Goal: Task Accomplishment & Management: Manage account settings

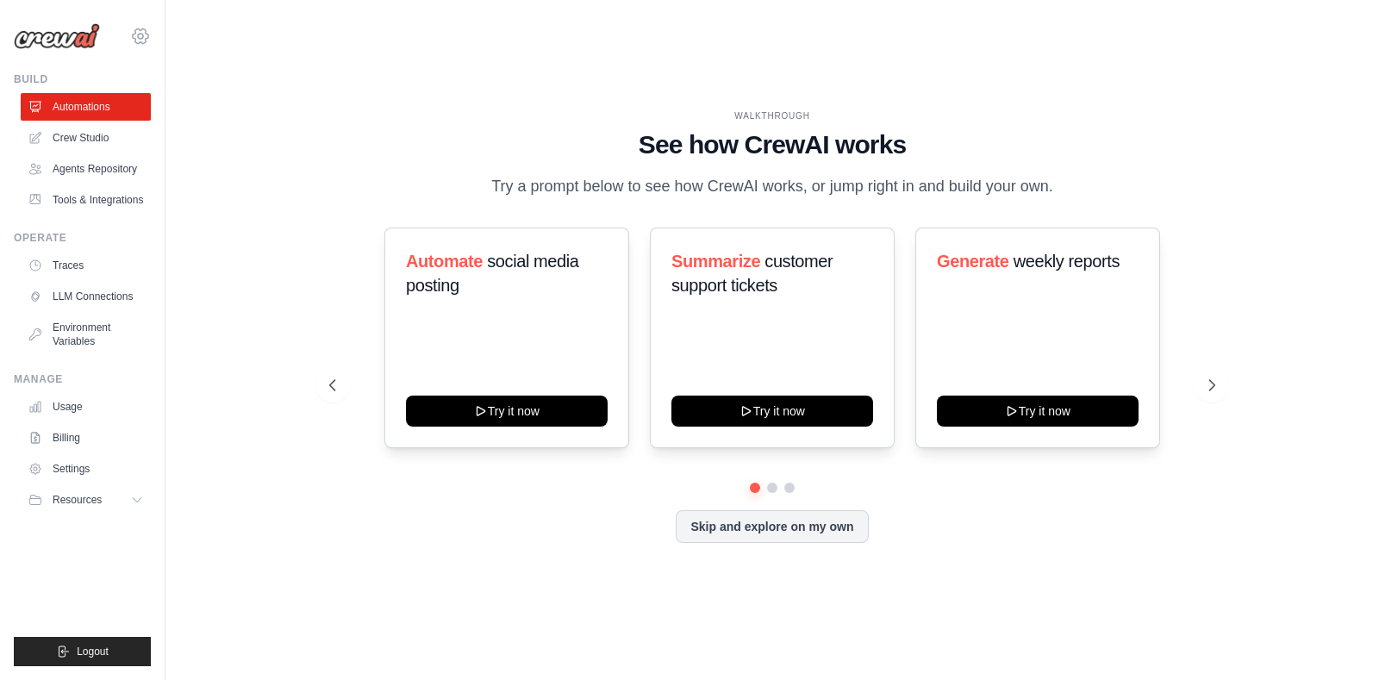
click at [134, 41] on icon at bounding box center [140, 36] width 21 height 21
click at [203, 119] on link "Settings" at bounding box center [216, 107] width 164 height 34
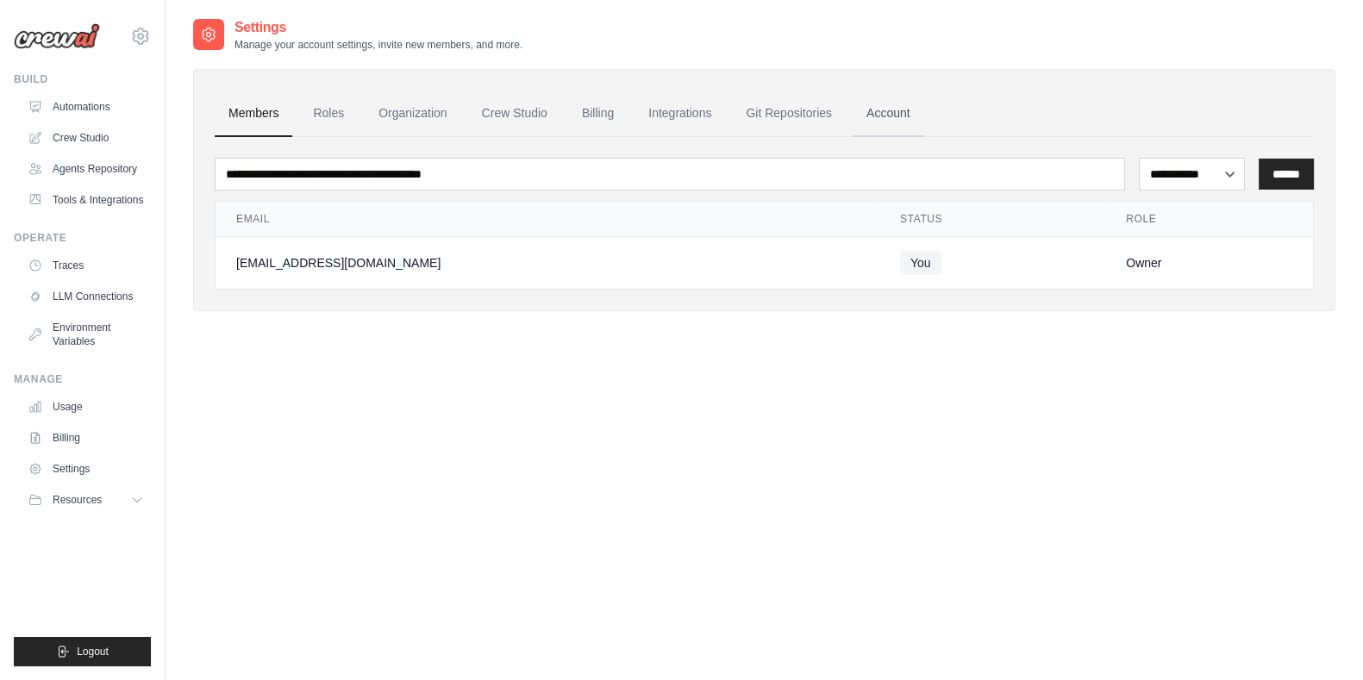
click at [922, 103] on link "Account" at bounding box center [889, 114] width 72 height 47
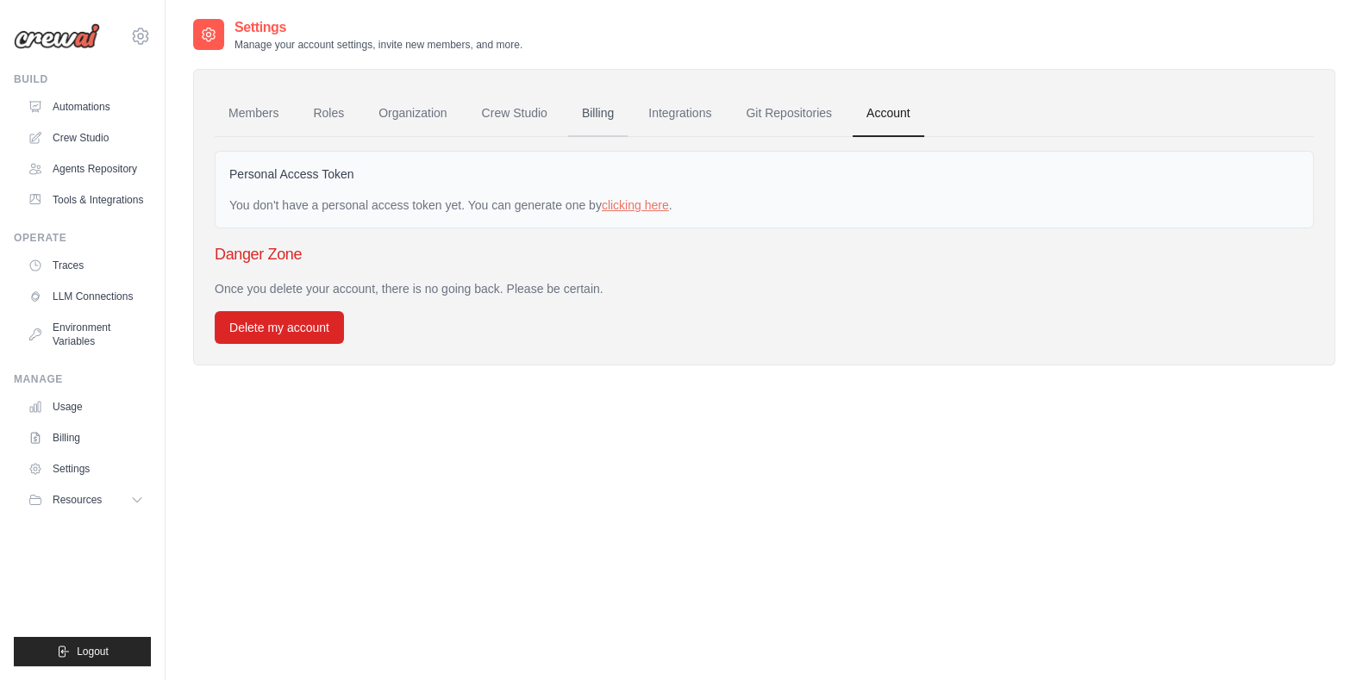
click at [614, 122] on link "Billing" at bounding box center [597, 114] width 59 height 47
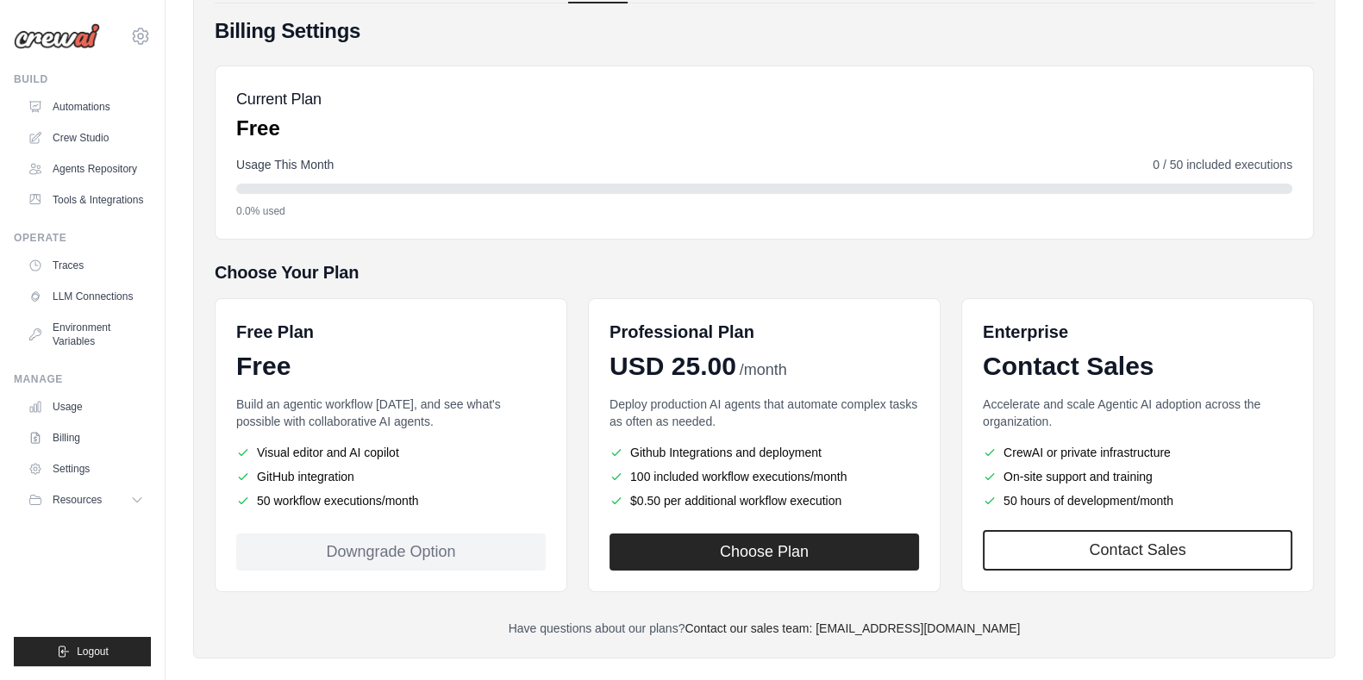
scroll to position [154, 0]
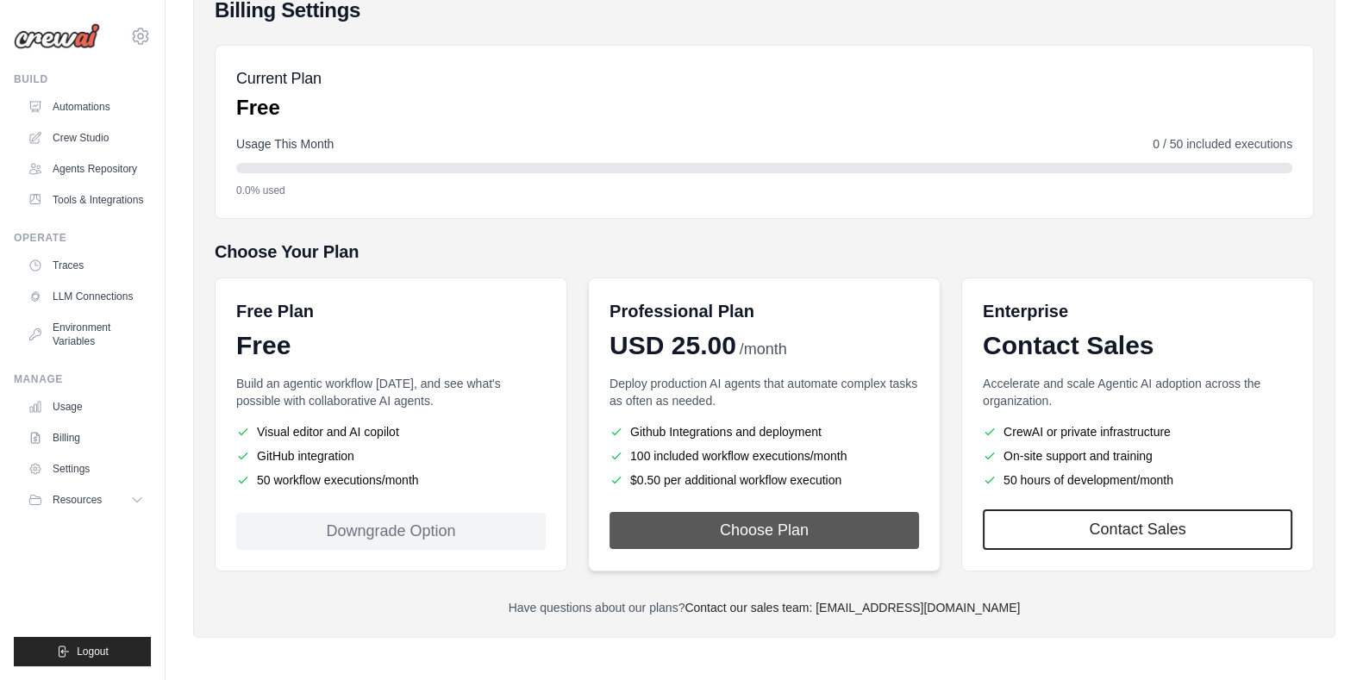
click at [684, 532] on button "Choose Plan" at bounding box center [764, 530] width 309 height 37
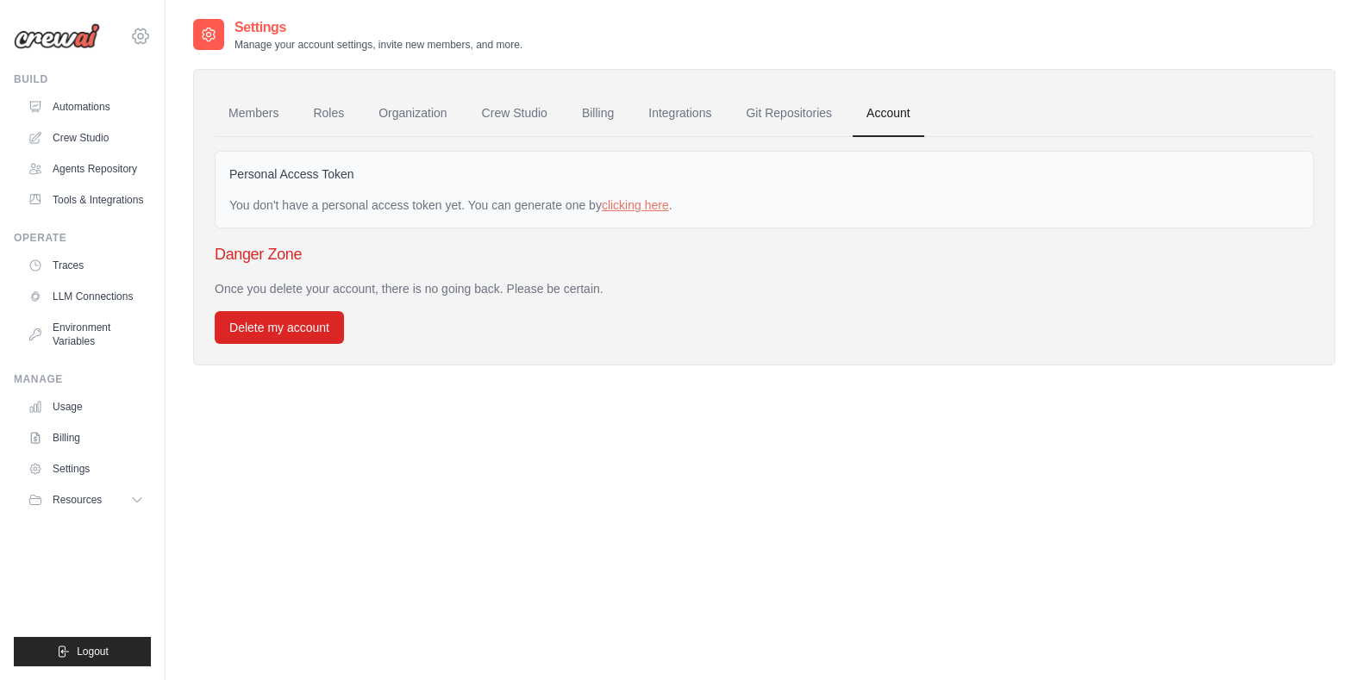
click at [140, 41] on icon at bounding box center [140, 36] width 21 height 21
click at [710, 9] on main "Settings Manage your account settings, invite new members, and more. Members Ro…" at bounding box center [764, 357] width 1197 height 715
click at [595, 111] on link "Billing" at bounding box center [597, 114] width 59 height 47
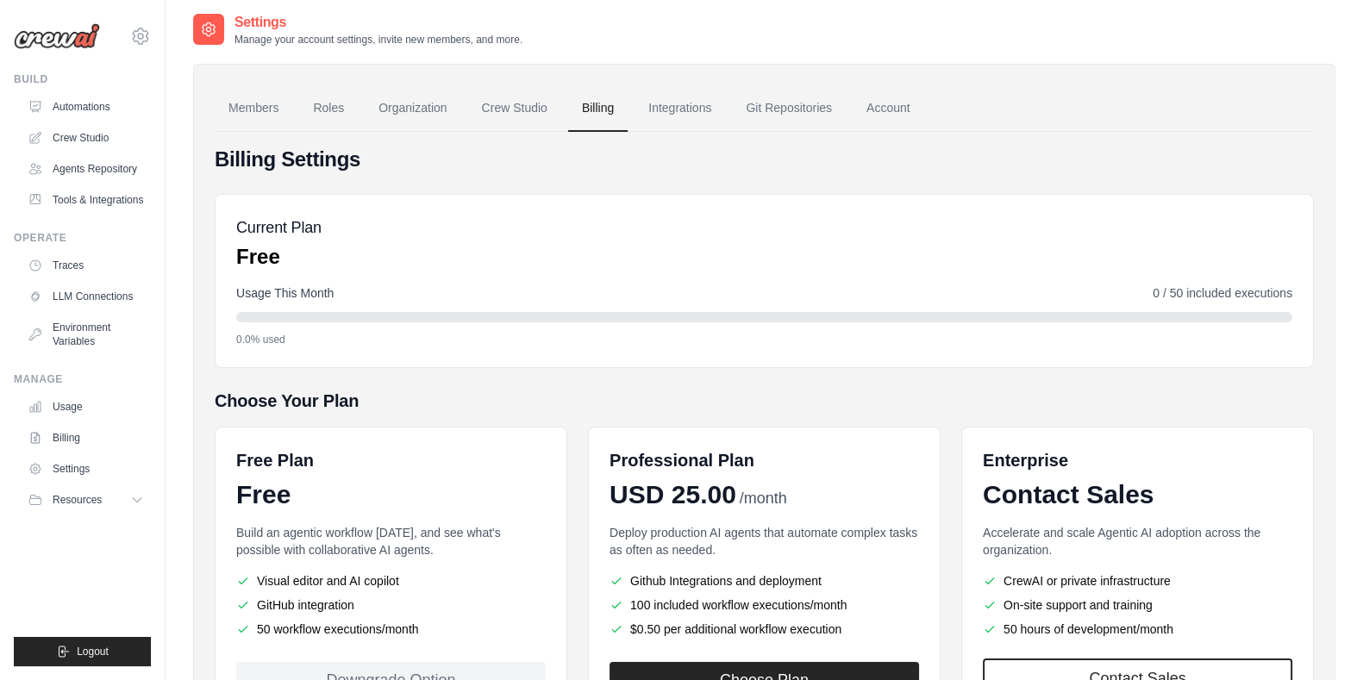
scroll to position [1, 0]
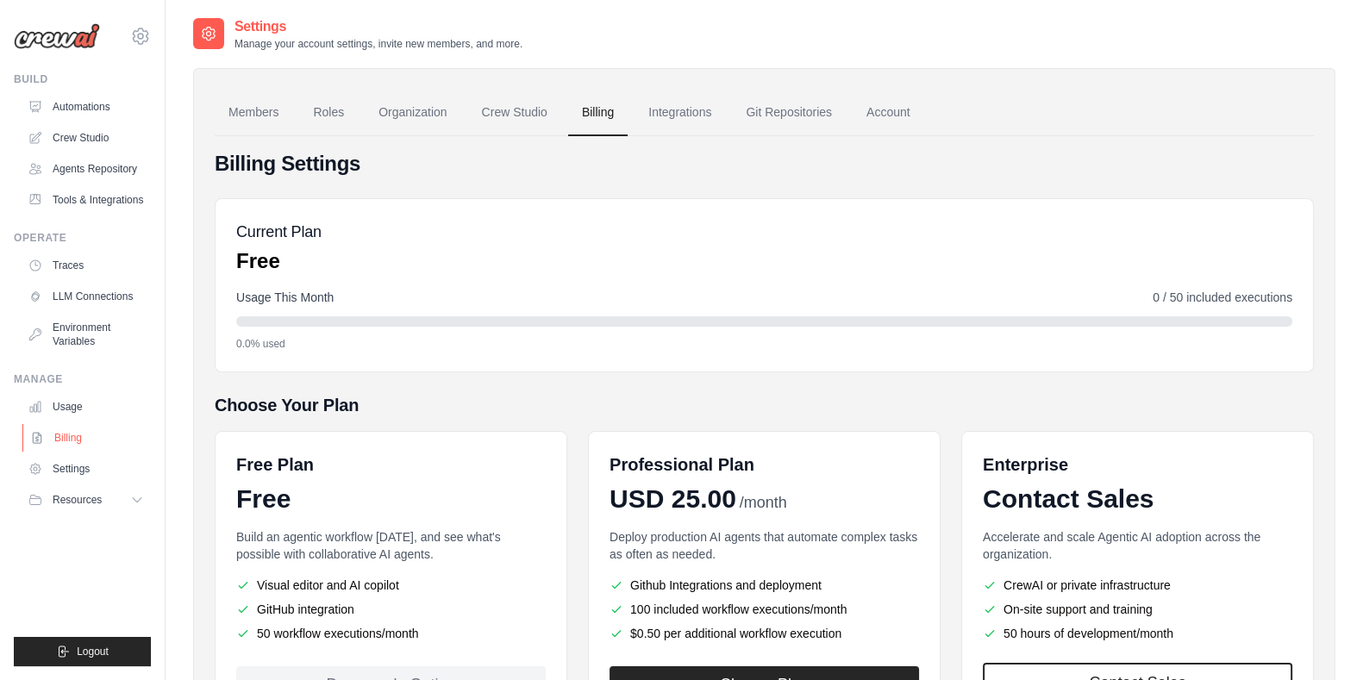
click at [71, 452] on link "Billing" at bounding box center [87, 438] width 130 height 28
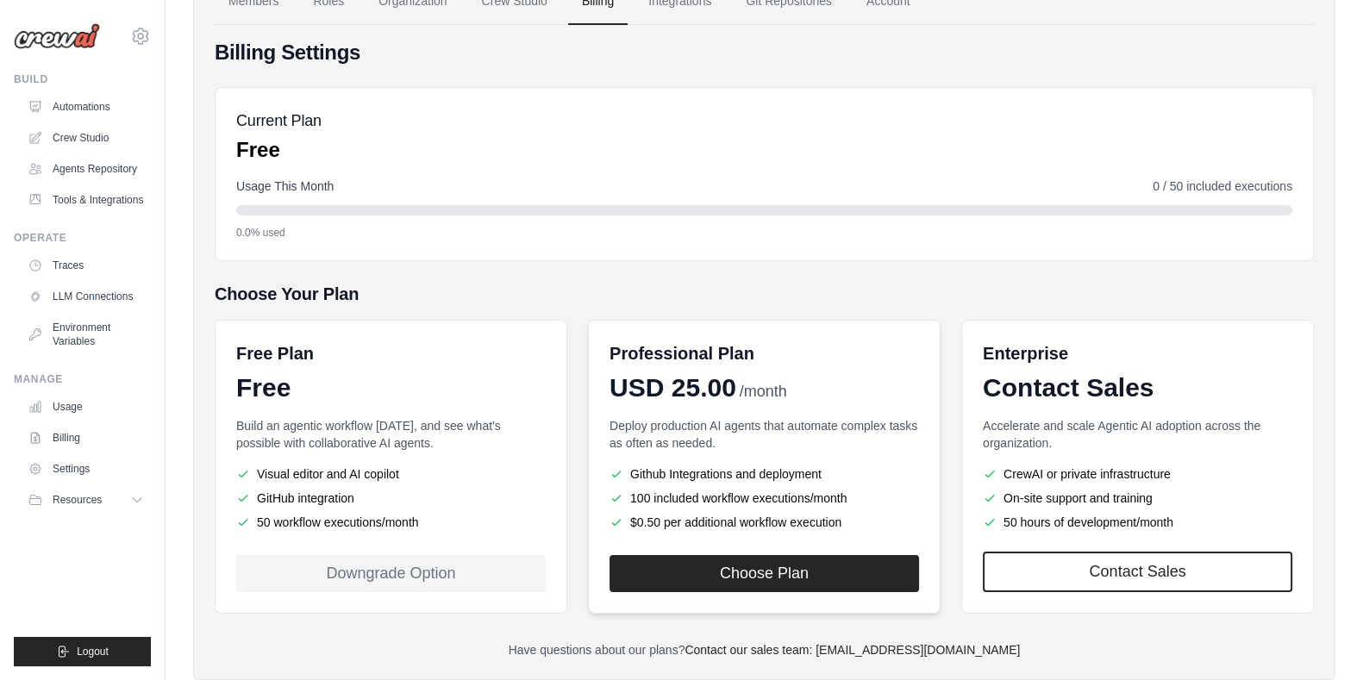
scroll to position [154, 0]
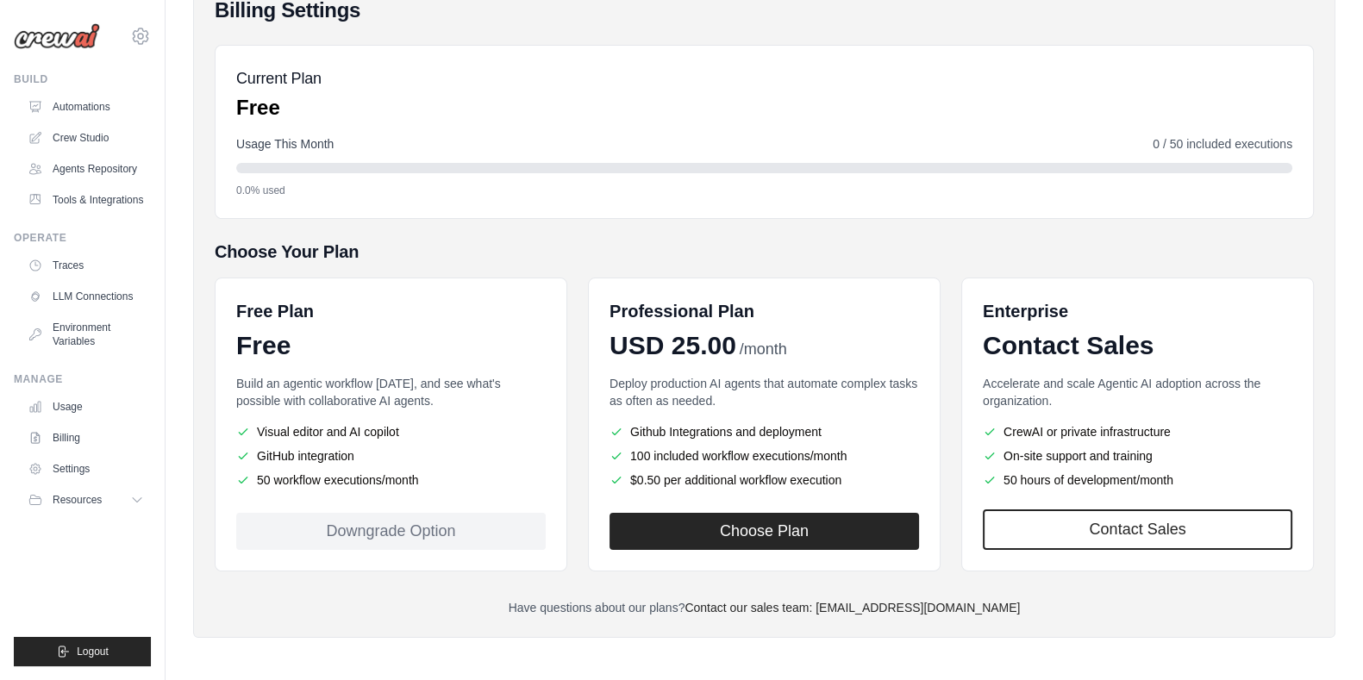
click at [341, 538] on div "Downgrade Option" at bounding box center [390, 531] width 309 height 37
click at [457, 504] on div "Free Plan Free Build an agentic workflow [DATE], and see what's possible with c…" at bounding box center [391, 425] width 353 height 294
